Goal: Information Seeking & Learning: Find specific fact

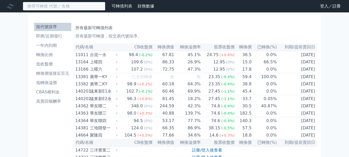
click at [62, 9] on input at bounding box center [64, 6] width 83 height 9
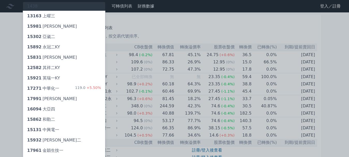
click at [1, 76] on div at bounding box center [174, 78] width 349 height 157
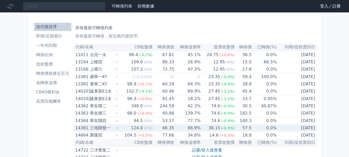
click at [83, 129] on div "14381" at bounding box center [81, 127] width 13 height 7
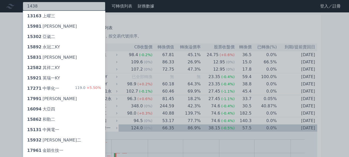
click at [46, 8] on div "1438 13163 上曜三 15981 [PERSON_NAME] 15302 亞崴二 [STREET_ADDRESS] 15831 [PERSON_NAM…" at bounding box center [64, 6] width 83 height 9
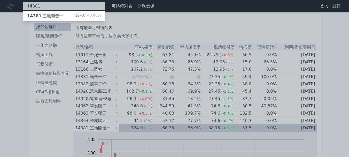
type input "14381"
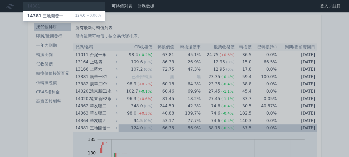
click at [41, 15] on div "14381 三地開發一" at bounding box center [45, 16] width 36 height 6
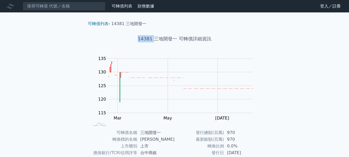
drag, startPoint x: 139, startPoint y: 38, endPoint x: 150, endPoint y: 40, distance: 11.3
click at [154, 40] on h1 "14381 三地開發一 可轉債詳細資訊" at bounding box center [175, 38] width 182 height 7
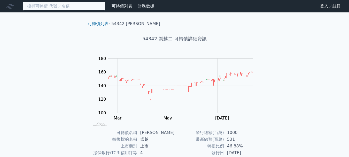
click at [63, 7] on input at bounding box center [64, 6] width 83 height 9
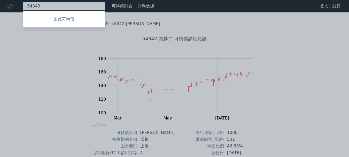
type input "54343"
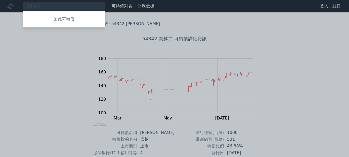
click at [253, 71] on div at bounding box center [174, 78] width 349 height 157
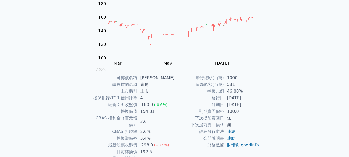
scroll to position [77, 0]
